Goal: Information Seeking & Learning: Check status

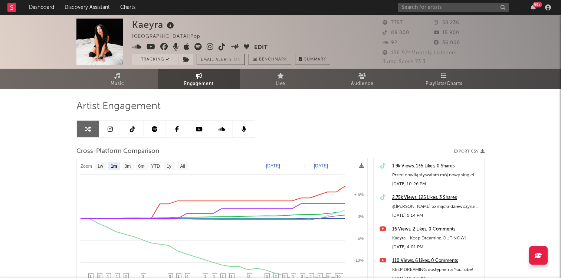
select select "1m"
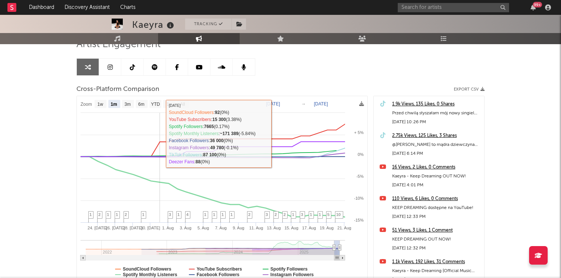
scroll to position [66, 0]
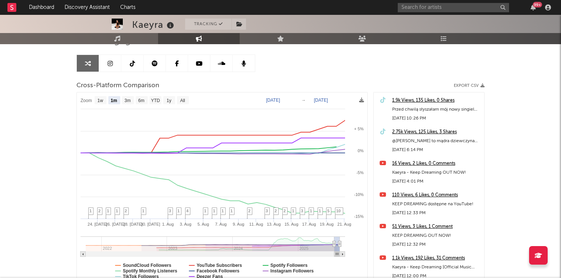
click at [107, 72] on div "Artist Engagement Cross-Platform Comparison Export CSV Zoom 1w 1m 3m 6m YTD 1y …" at bounding box center [280, 161] width 408 height 252
click at [109, 64] on icon at bounding box center [110, 63] width 5 height 6
select select "6m"
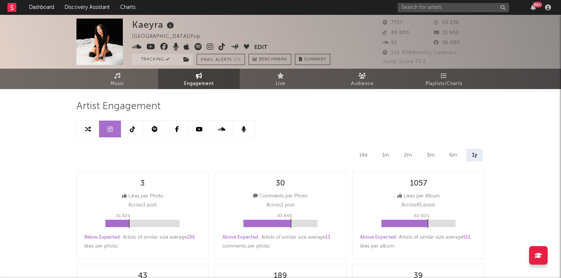
click at [131, 128] on icon at bounding box center [132, 129] width 5 height 6
select select "6m"
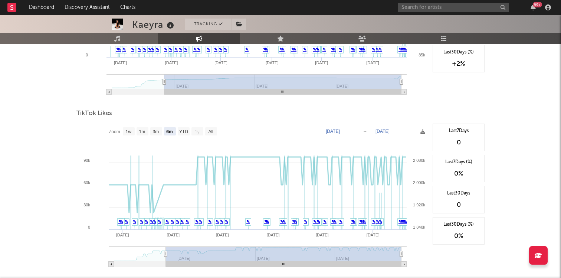
scroll to position [875, 0]
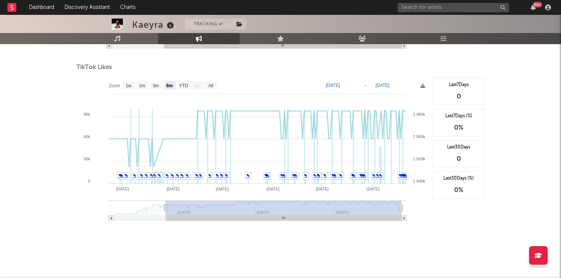
select select "6m"
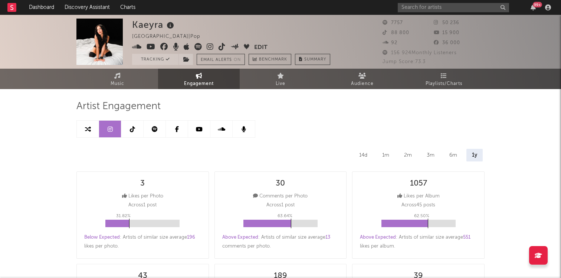
click at [133, 130] on icon at bounding box center [132, 129] width 5 height 6
select select "6m"
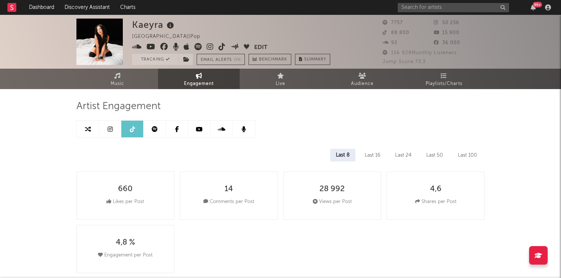
click at [201, 128] on icon at bounding box center [199, 129] width 7 height 6
select select "6m"
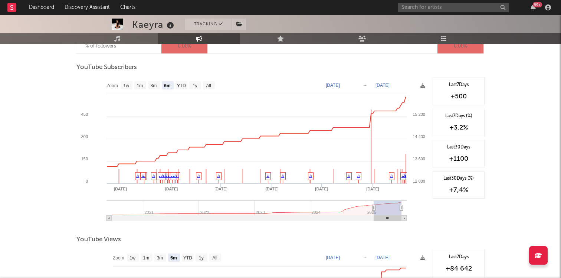
scroll to position [593, 0]
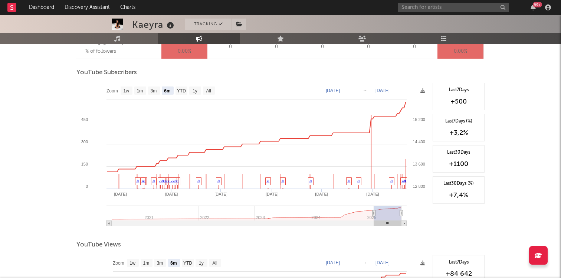
click at [469, 103] on div "+500" at bounding box center [459, 101] width 44 height 9
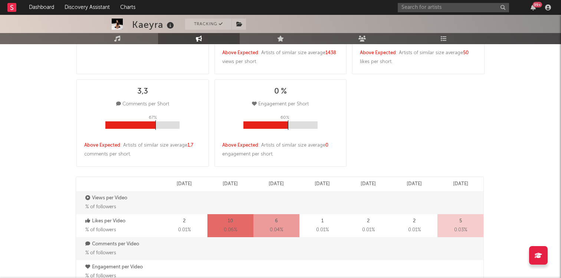
scroll to position [0, 0]
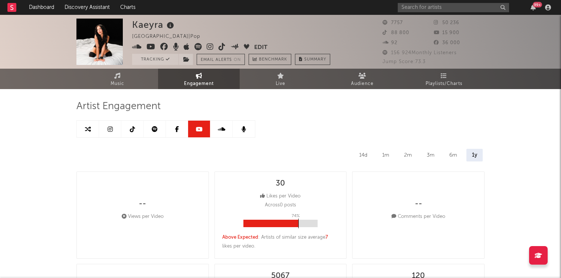
click at [132, 129] on icon at bounding box center [132, 129] width 5 height 6
select select "6m"
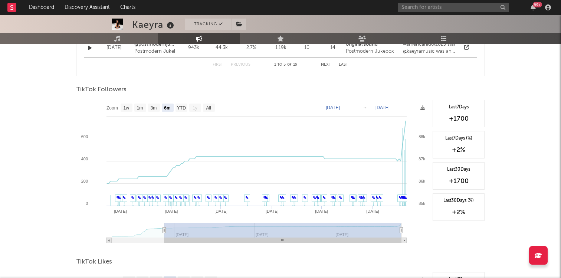
scroll to position [683, 0]
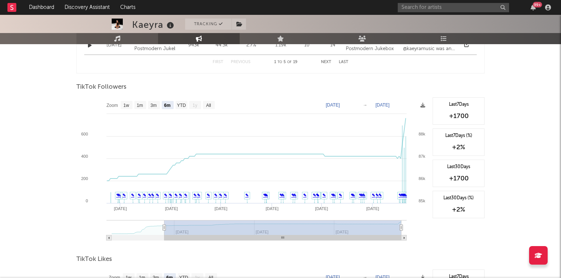
click at [116, 37] on icon at bounding box center [117, 39] width 6 height 6
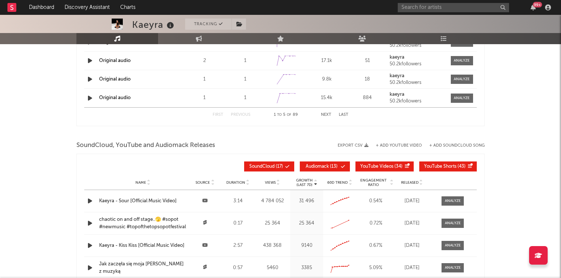
select select "6m"
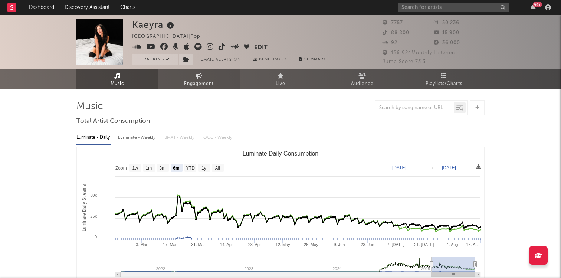
click at [187, 79] on span "Engagement" at bounding box center [199, 83] width 30 height 9
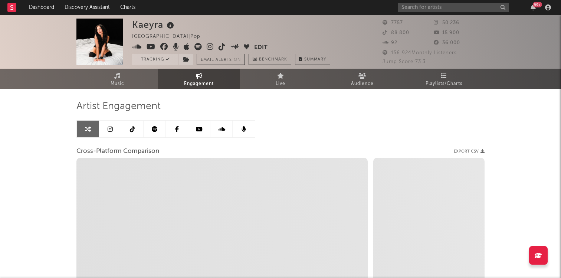
select select "1w"
click at [112, 129] on icon at bounding box center [110, 129] width 5 height 6
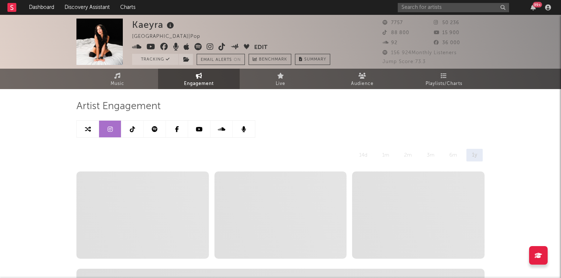
select select "6m"
click at [133, 130] on icon at bounding box center [132, 129] width 5 height 6
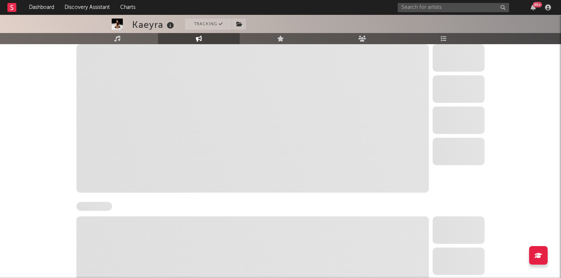
scroll to position [860, 0]
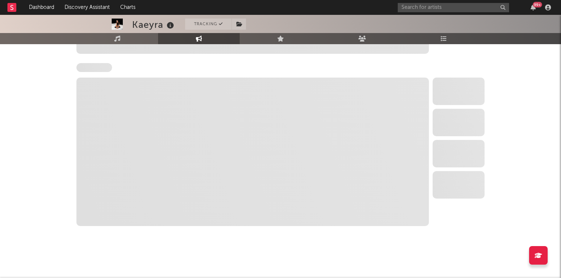
select select "6m"
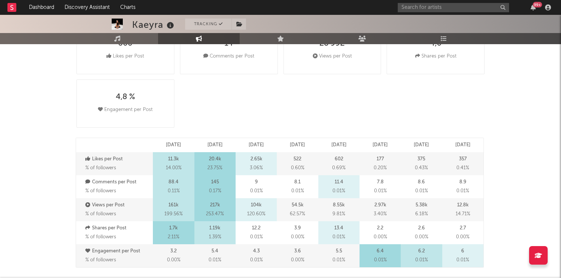
scroll to position [0, 0]
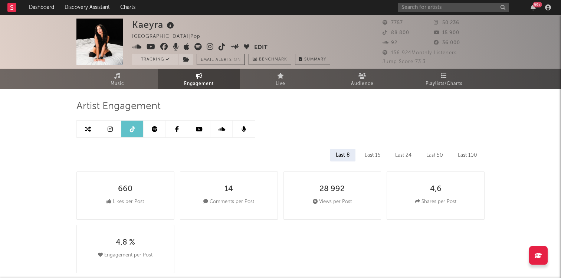
click at [198, 131] on icon at bounding box center [199, 129] width 7 height 6
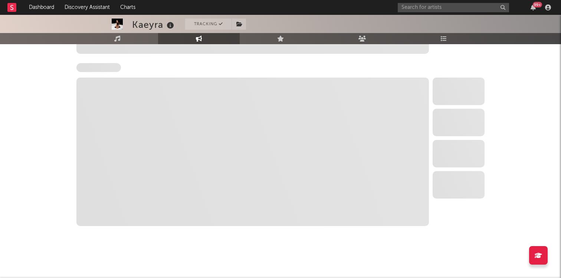
select select "6m"
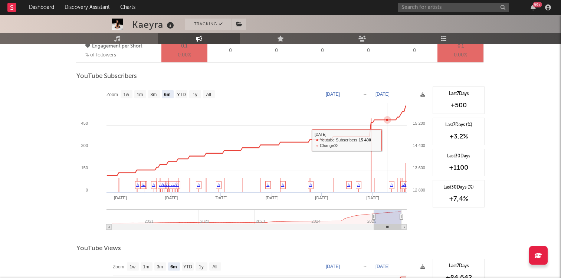
scroll to position [588, 0]
